Goal: Navigation & Orientation: Find specific page/section

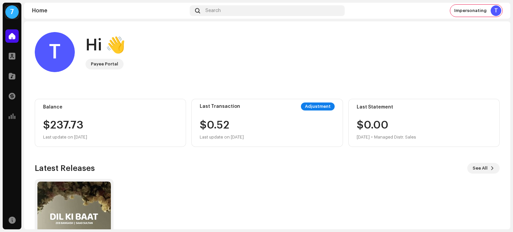
click at [13, 11] on div "7" at bounding box center [11, 11] width 13 height 13
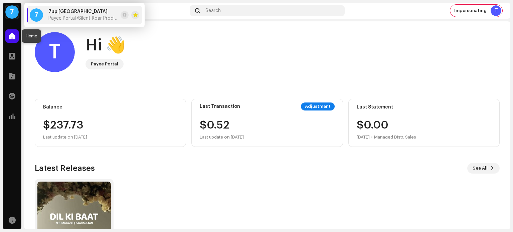
click at [12, 36] on span at bounding box center [12, 35] width 7 height 5
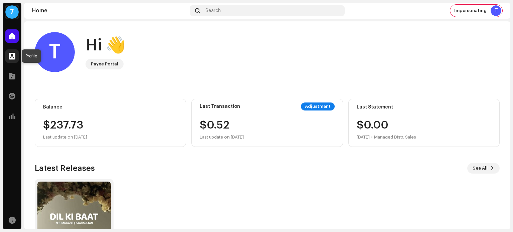
click at [8, 55] on div at bounding box center [11, 55] width 13 height 13
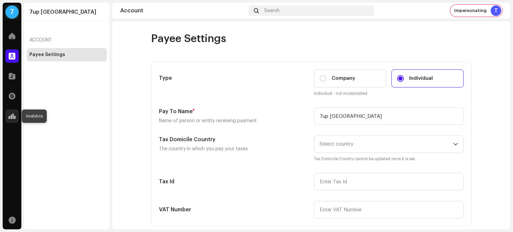
click at [11, 116] on span at bounding box center [12, 116] width 7 height 5
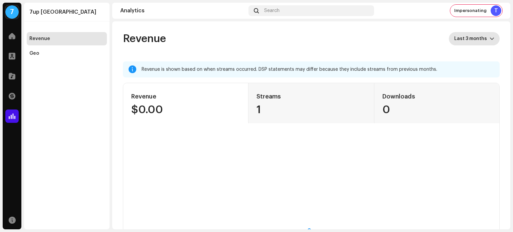
click at [478, 39] on span "Last 3 months" at bounding box center [471, 38] width 35 height 13
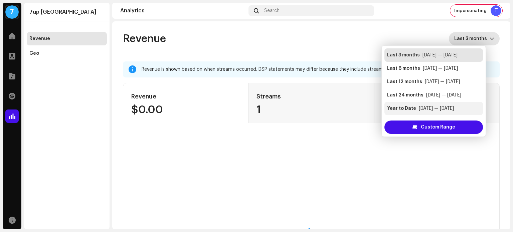
click at [447, 109] on div "[DATE] — [DATE]" at bounding box center [436, 108] width 35 height 7
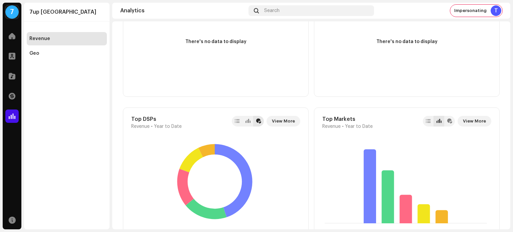
scroll to position [354, 0]
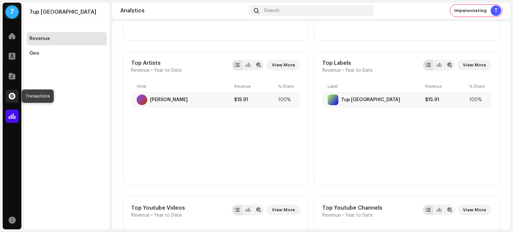
click at [15, 96] on span at bounding box center [12, 96] width 7 height 5
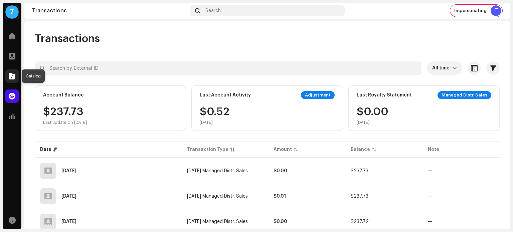
click at [10, 76] on span at bounding box center [12, 75] width 7 height 5
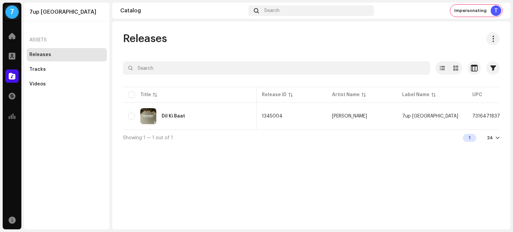
scroll to position [0, 248]
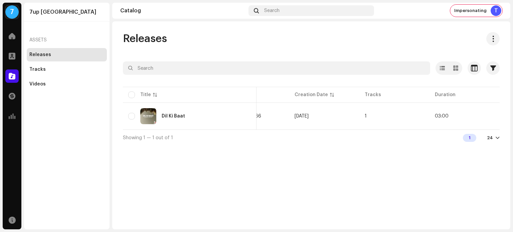
drag, startPoint x: 311, startPoint y: 230, endPoint x: 186, endPoint y: 226, distance: 125.4
click at [191, 226] on div "7 7up [GEOGRAPHIC_DATA] Home Profile Catalog Transactions Analytics Resources 7…" at bounding box center [256, 116] width 513 height 232
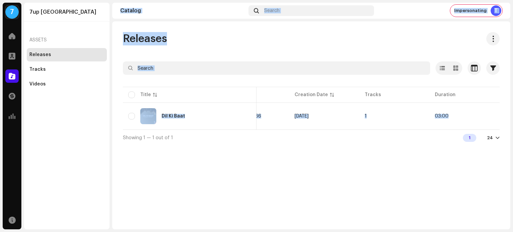
drag, startPoint x: 120, startPoint y: 227, endPoint x: 82, endPoint y: 224, distance: 37.5
click at [82, 224] on div "7 7up [GEOGRAPHIC_DATA] Home Profile Catalog Transactions Analytics Resources 7…" at bounding box center [256, 116] width 513 height 232
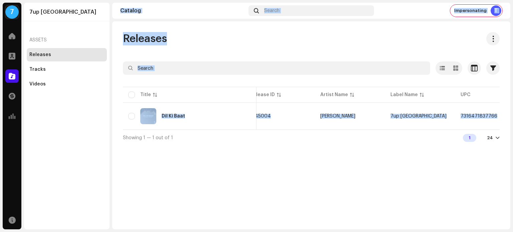
scroll to position [0, 0]
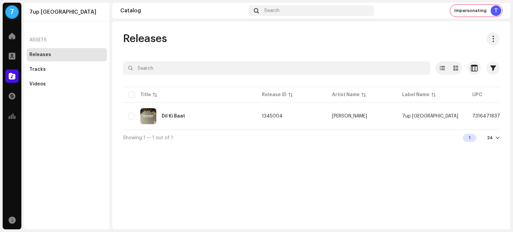
click at [250, 196] on div "Releases Selected 0 Options Filters Distribution status Never Distributed Proce…" at bounding box center [311, 125] width 398 height 208
click at [10, 56] on span at bounding box center [12, 55] width 7 height 5
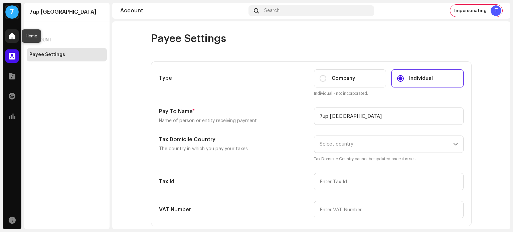
click at [14, 35] on span at bounding box center [12, 35] width 7 height 5
